Goal: Check status: Check status

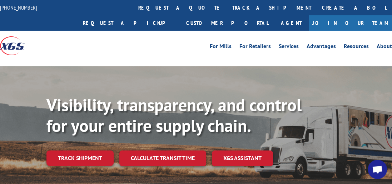
click at [64, 174] on div "Visibility, transparency, and control for your entire supply chain. Track shipm…" at bounding box center [218, 145] width 345 height 100
click at [99, 151] on link "Track shipment" at bounding box center [79, 158] width 67 height 15
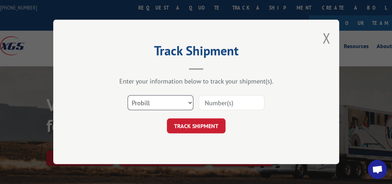
click at [190, 103] on select "Select category... Probill BOL PO" at bounding box center [160, 103] width 66 height 15
select select "bol"
click at [127, 96] on select "Select category... Probill BOL PO" at bounding box center [160, 103] width 66 height 15
click at [232, 104] on input at bounding box center [232, 103] width 66 height 15
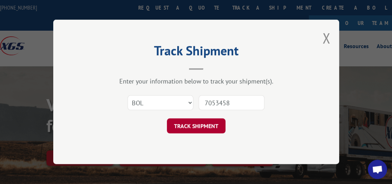
type input "7053458"
click at [207, 127] on button "TRACK SHIPMENT" at bounding box center [196, 126] width 59 height 15
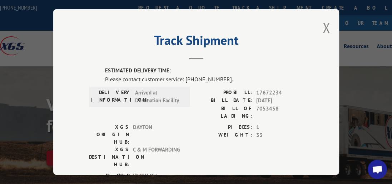
click at [327, 27] on div "Track Shipment ESTIMATED DELIVERY TIME: Please contact customer service: [PHONE…" at bounding box center [196, 92] width 286 height 166
click at [324, 22] on button "Close modal" at bounding box center [326, 27] width 8 height 19
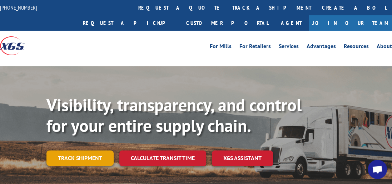
click at [89, 151] on link "Track shipment" at bounding box center [79, 158] width 67 height 15
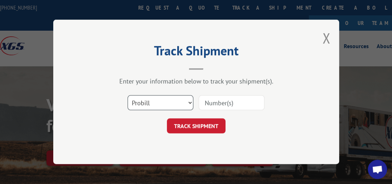
click at [190, 101] on select "Select category... Probill BOL PO" at bounding box center [160, 103] width 66 height 15
select select "bol"
click at [127, 96] on select "Select category... Probill BOL PO" at bounding box center [160, 103] width 66 height 15
click at [241, 102] on input at bounding box center [232, 103] width 66 height 15
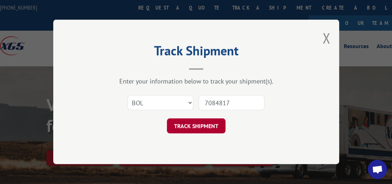
type input "7084817"
click at [201, 123] on button "TRACK SHIPMENT" at bounding box center [196, 126] width 59 height 15
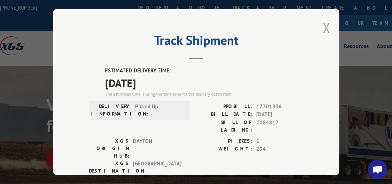
click at [326, 23] on button "Close modal" at bounding box center [326, 27] width 8 height 19
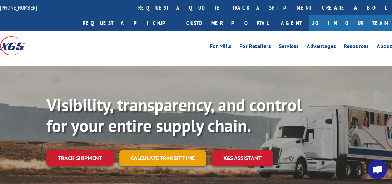
click at [172, 151] on link "Calculate transit time" at bounding box center [162, 158] width 87 height 15
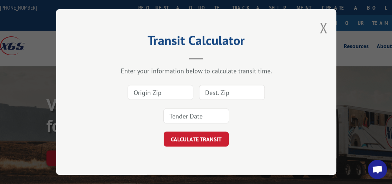
click at [157, 91] on input at bounding box center [160, 92] width 66 height 15
type input "30721"
click at [219, 95] on input at bounding box center [232, 92] width 66 height 15
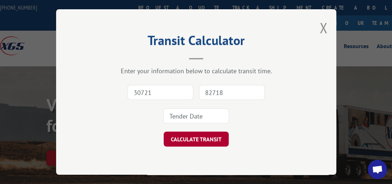
type input "82718"
click at [192, 134] on button "CALCULATE TRANSIT" at bounding box center [196, 139] width 65 height 15
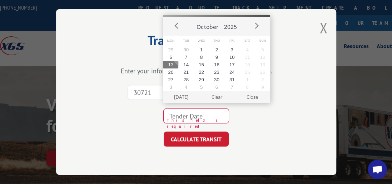
click at [156, 165] on div "Transit Calculator Enter your information below to calculate transit time. 3072…" at bounding box center [196, 92] width 280 height 166
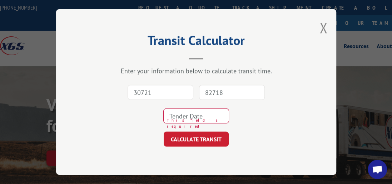
click at [180, 110] on input at bounding box center [196, 116] width 66 height 15
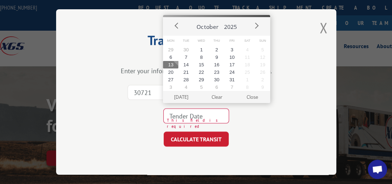
click at [260, 101] on button "Close" at bounding box center [251, 97] width 35 height 12
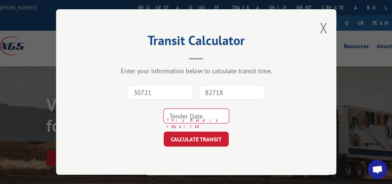
click at [218, 112] on input at bounding box center [196, 116] width 66 height 15
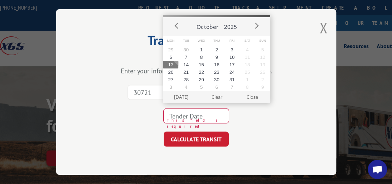
click at [245, 102] on button "Close" at bounding box center [251, 97] width 35 height 12
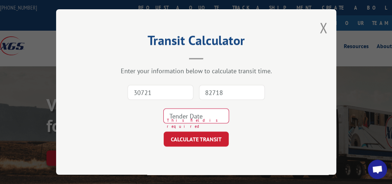
click at [160, 90] on input "30721" at bounding box center [160, 92] width 66 height 15
click at [235, 90] on input "82718" at bounding box center [232, 92] width 66 height 15
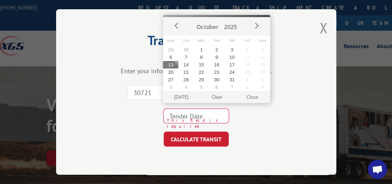
click at [209, 119] on input at bounding box center [196, 116] width 66 height 15
click at [232, 66] on button "17" at bounding box center [231, 64] width 15 height 7
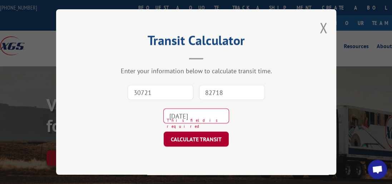
click at [217, 134] on button "CALCULATE TRANSIT" at bounding box center [196, 139] width 65 height 15
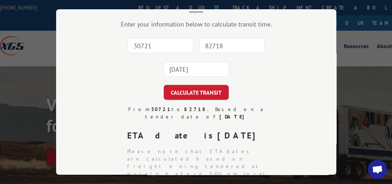
scroll to position [32, 0]
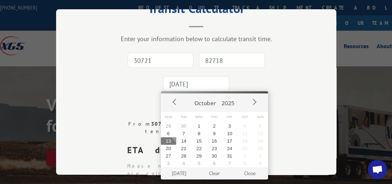
click at [221, 82] on input "[DATE]" at bounding box center [196, 83] width 66 height 15
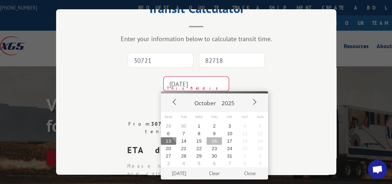
click at [209, 139] on button "16" at bounding box center [213, 140] width 15 height 7
type input "[DATE]"
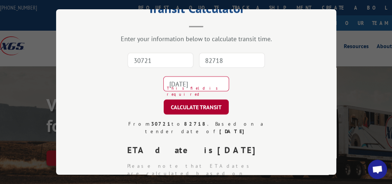
click at [206, 104] on button "CALCULATE TRANSIT" at bounding box center [196, 107] width 65 height 15
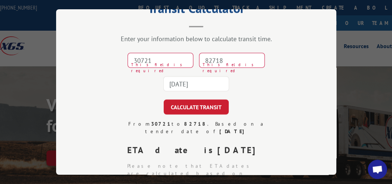
click at [167, 58] on input "30721" at bounding box center [160, 60] width 66 height 15
type input "30721"
click at [229, 55] on input "82718" at bounding box center [232, 60] width 66 height 15
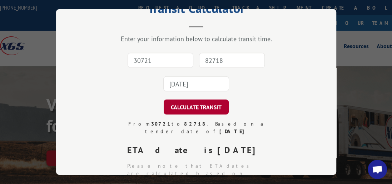
type input "82718"
click at [194, 107] on button "CALCULATE TRANSIT" at bounding box center [196, 107] width 65 height 15
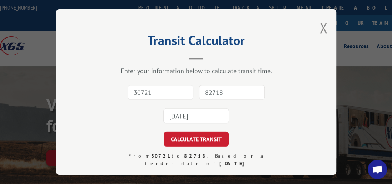
click at [316, 31] on div "Transit Calculator Enter your information below to calculate transit time. 3072…" at bounding box center [196, 92] width 280 height 166
click at [319, 22] on button "Close modal" at bounding box center [323, 27] width 8 height 19
